Goal: Use online tool/utility: Utilize a website feature to perform a specific function

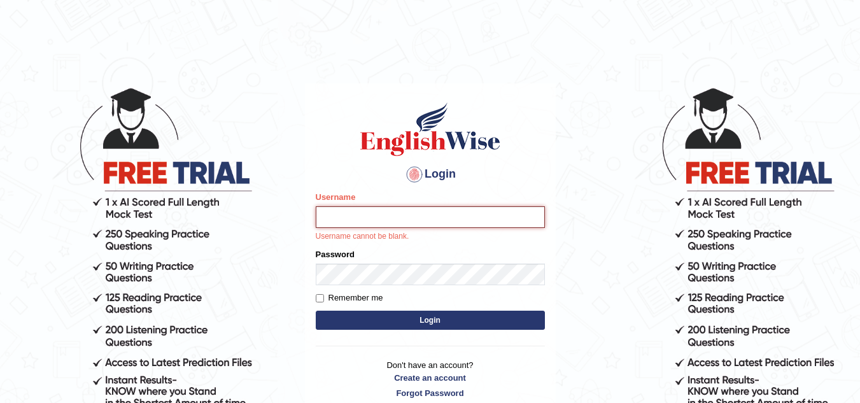
type input "sk_247289"
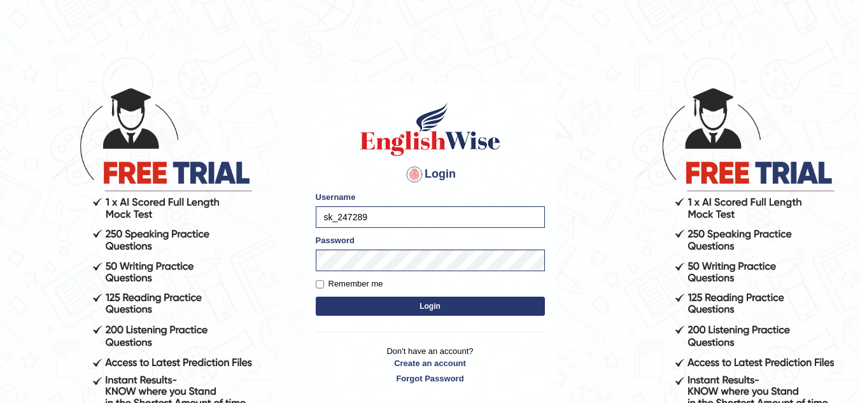
click at [414, 309] on button "Login" at bounding box center [430, 306] width 229 height 19
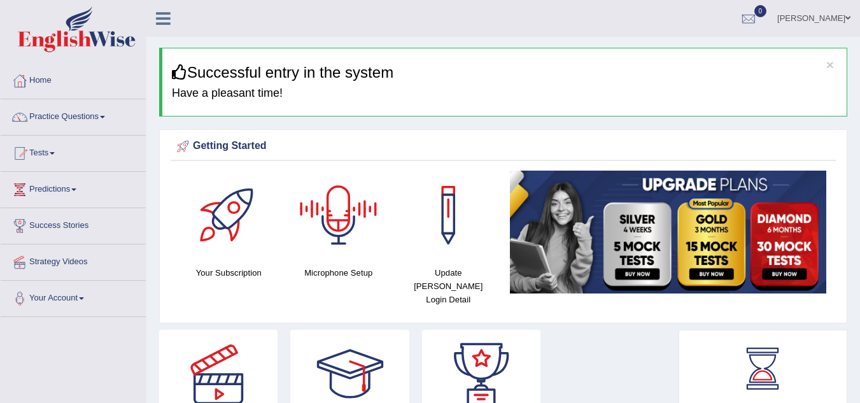
click at [157, 14] on icon at bounding box center [163, 18] width 15 height 17
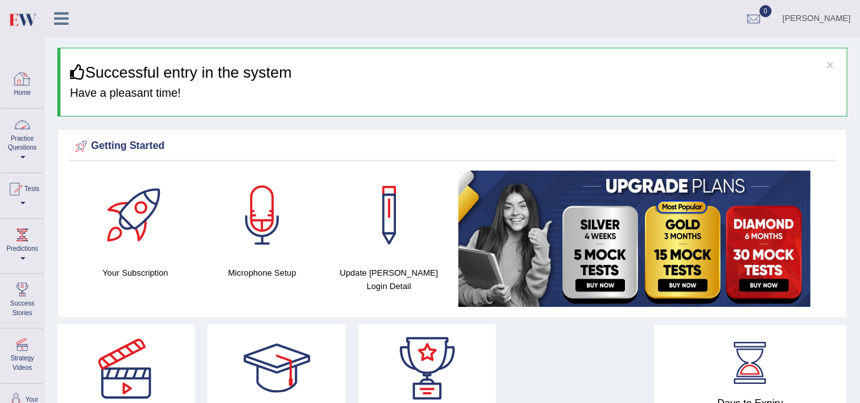
click at [22, 71] on div at bounding box center [22, 78] width 19 height 19
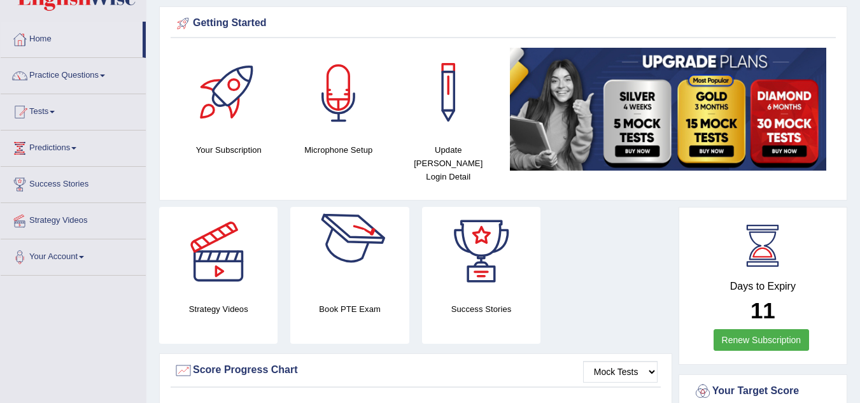
click at [340, 115] on div at bounding box center [338, 92] width 89 height 89
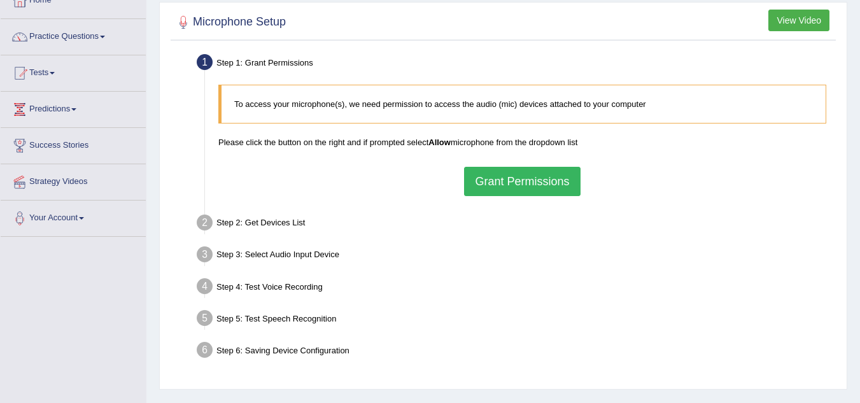
scroll to position [81, 0]
click at [480, 186] on button "Grant Permissions" at bounding box center [522, 180] width 116 height 29
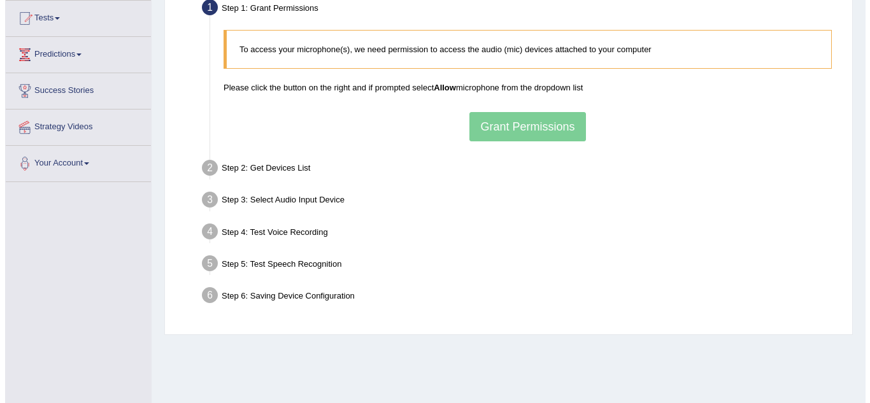
scroll to position [136, 0]
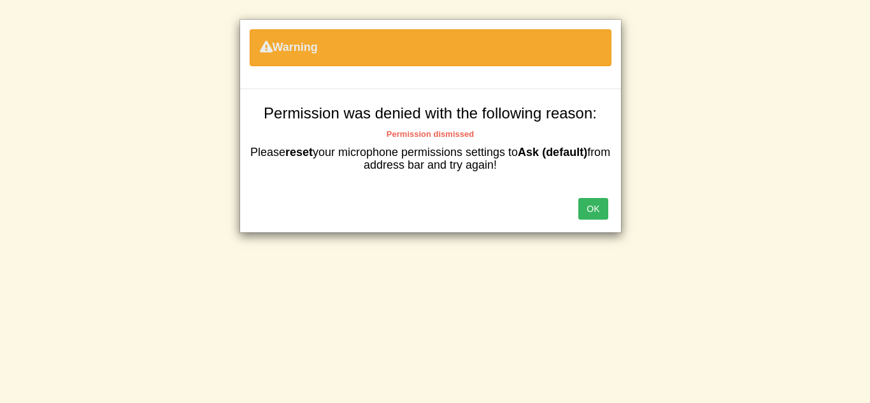
click at [589, 211] on button "OK" at bounding box center [592, 209] width 29 height 22
